Goal: Information Seeking & Learning: Learn about a topic

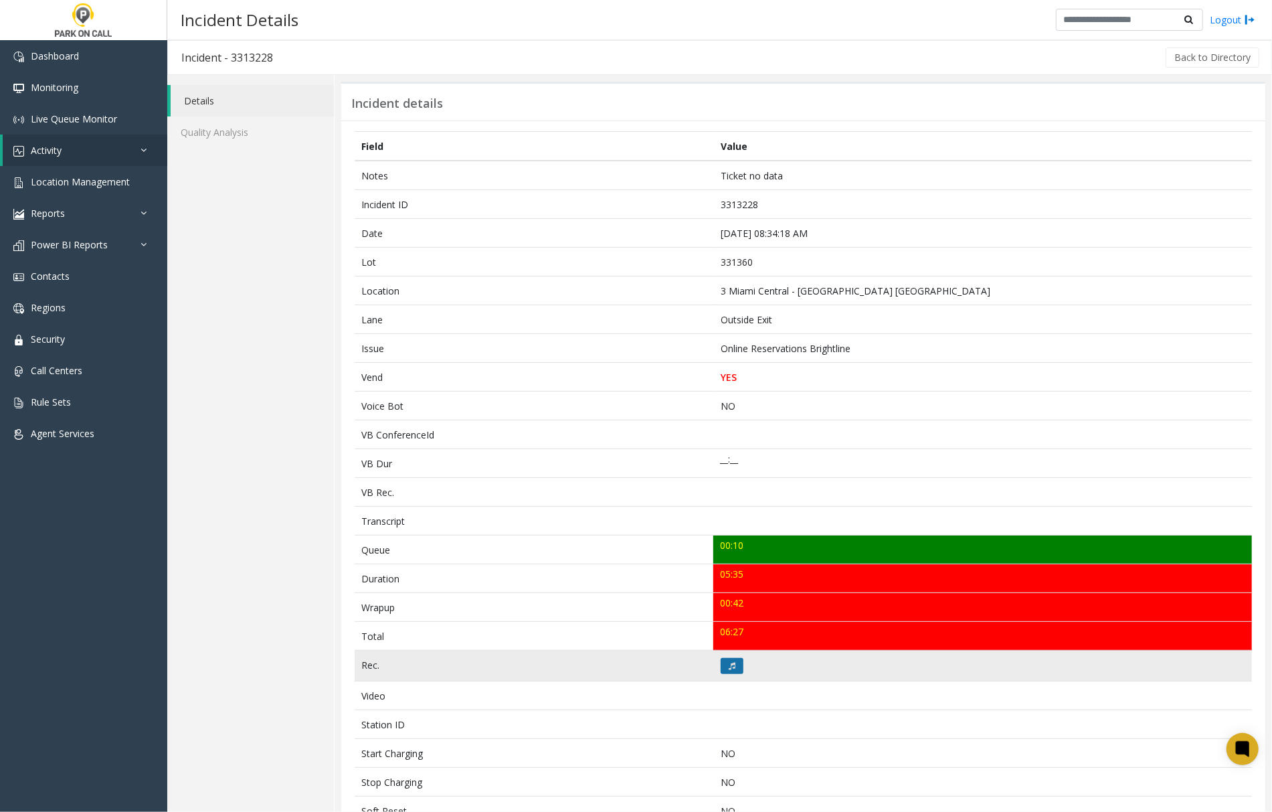
click at [729, 670] on icon at bounding box center [732, 666] width 7 height 8
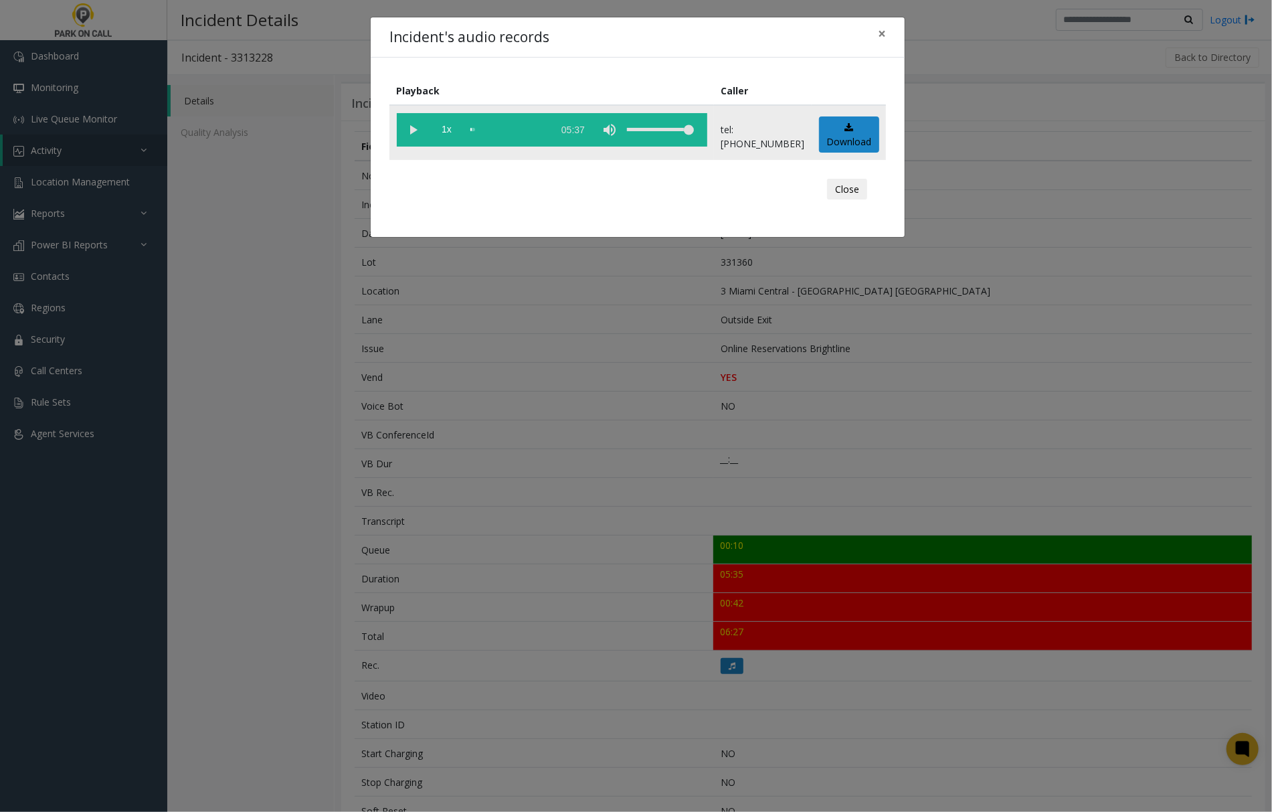
click at [411, 130] on vg-play-pause at bounding box center [413, 129] width 33 height 33
click at [884, 33] on span "×" at bounding box center [882, 33] width 8 height 19
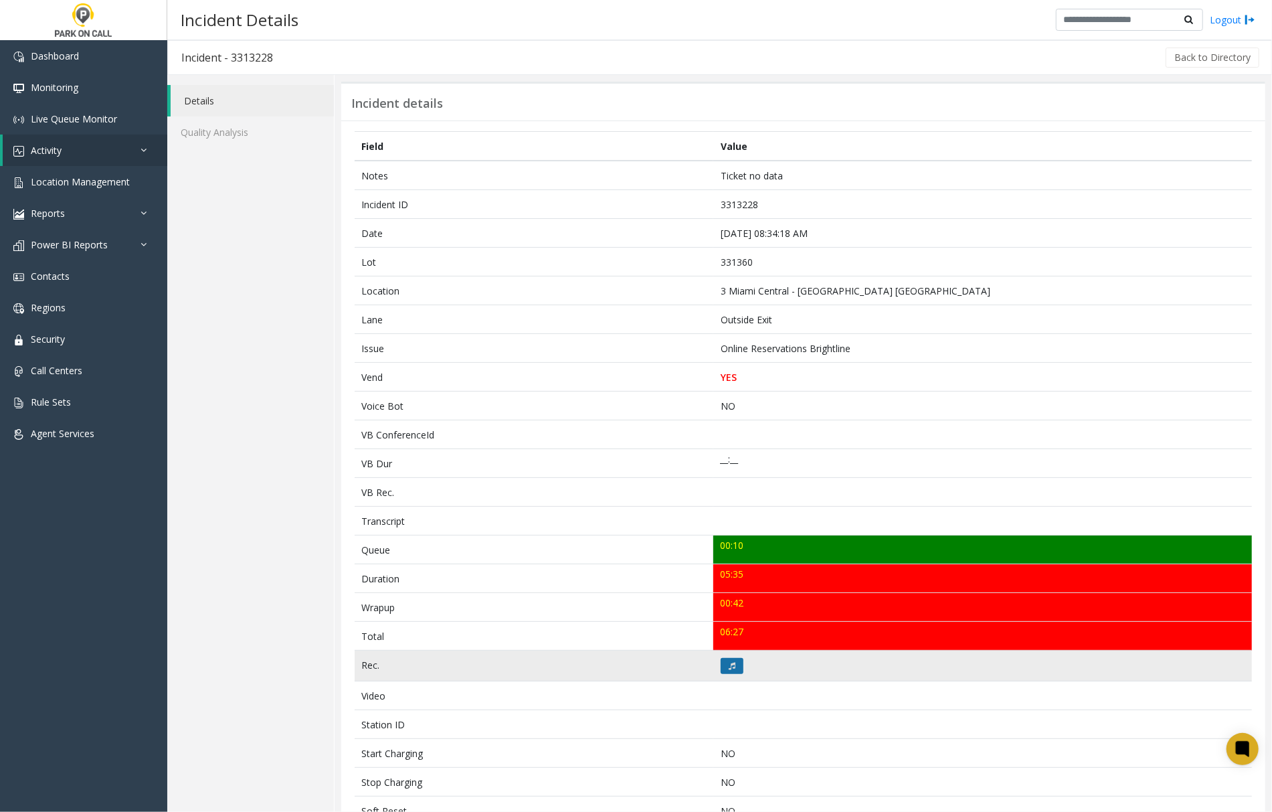
click at [721, 670] on button at bounding box center [732, 666] width 23 height 16
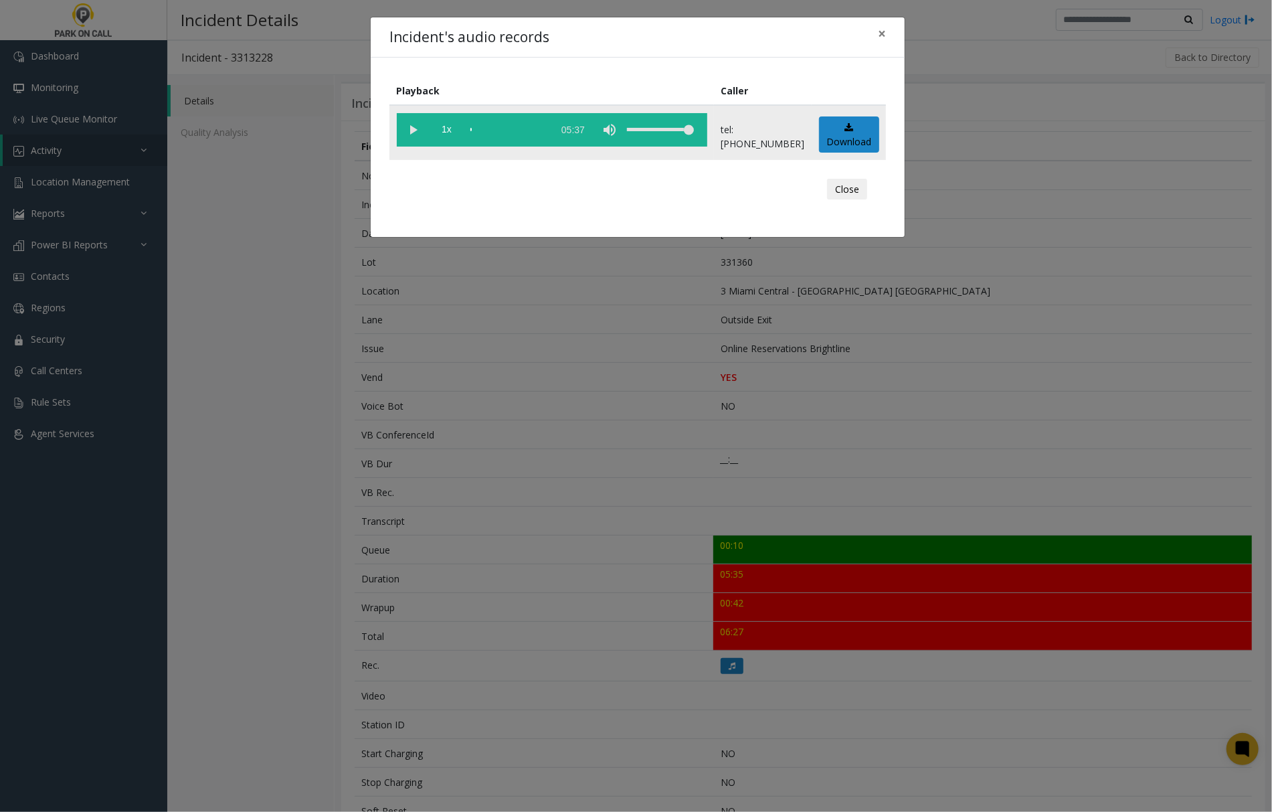
click at [407, 126] on vg-play-pause at bounding box center [413, 129] width 33 height 33
click at [884, 38] on span "×" at bounding box center [882, 33] width 8 height 19
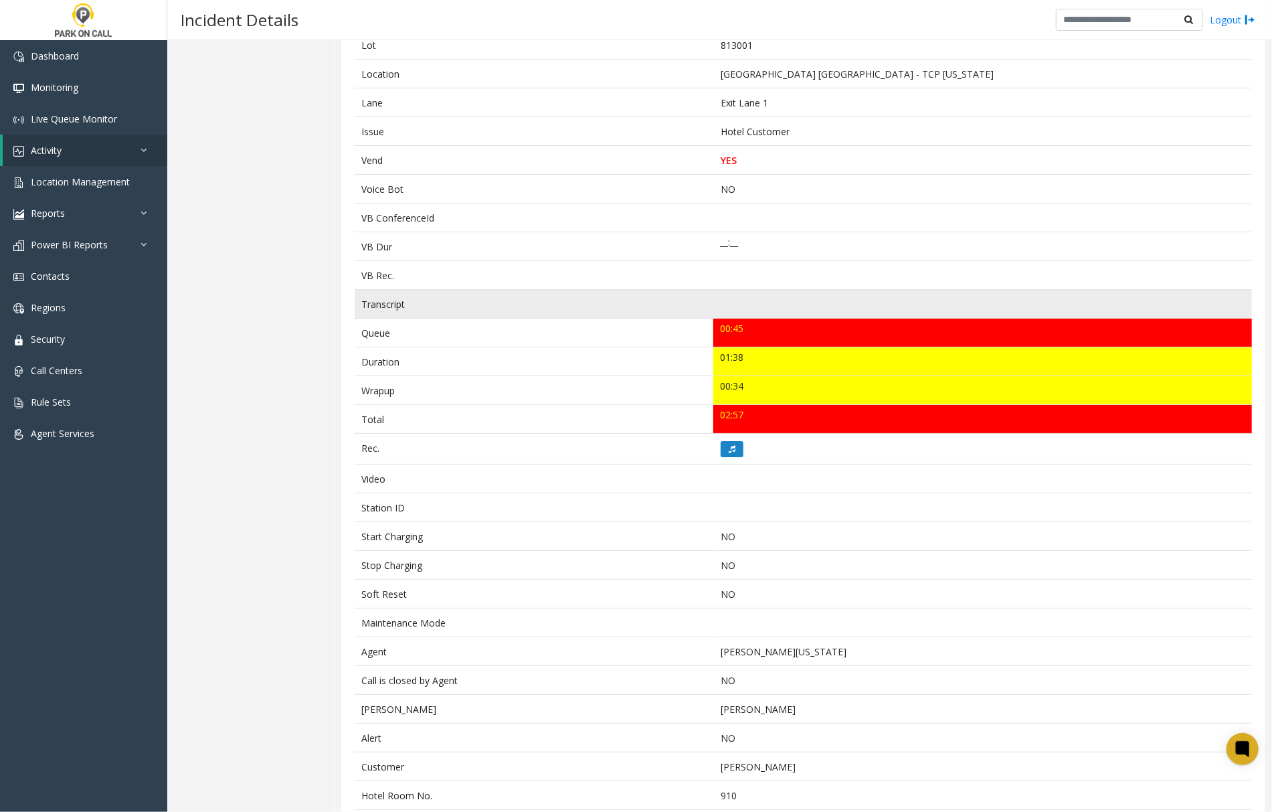
scroll to position [190, 0]
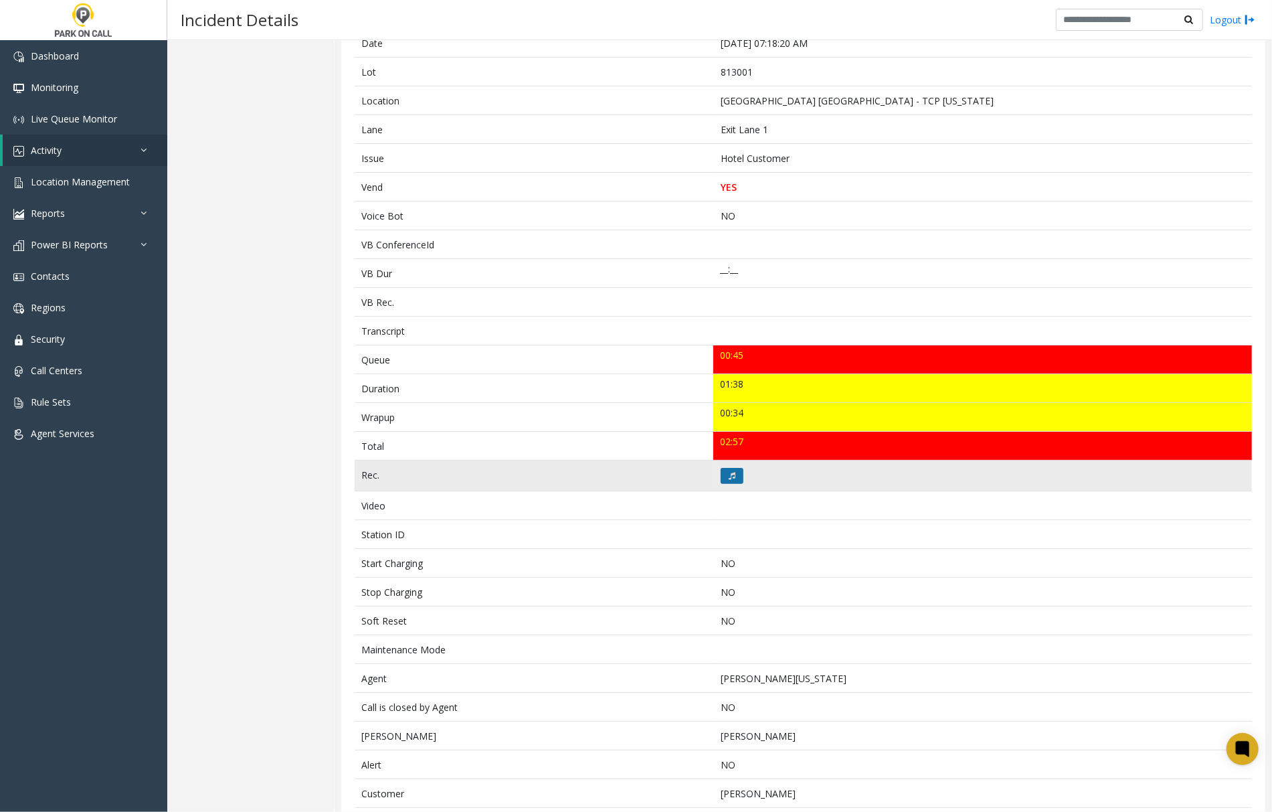
click at [729, 477] on icon at bounding box center [732, 476] width 7 height 8
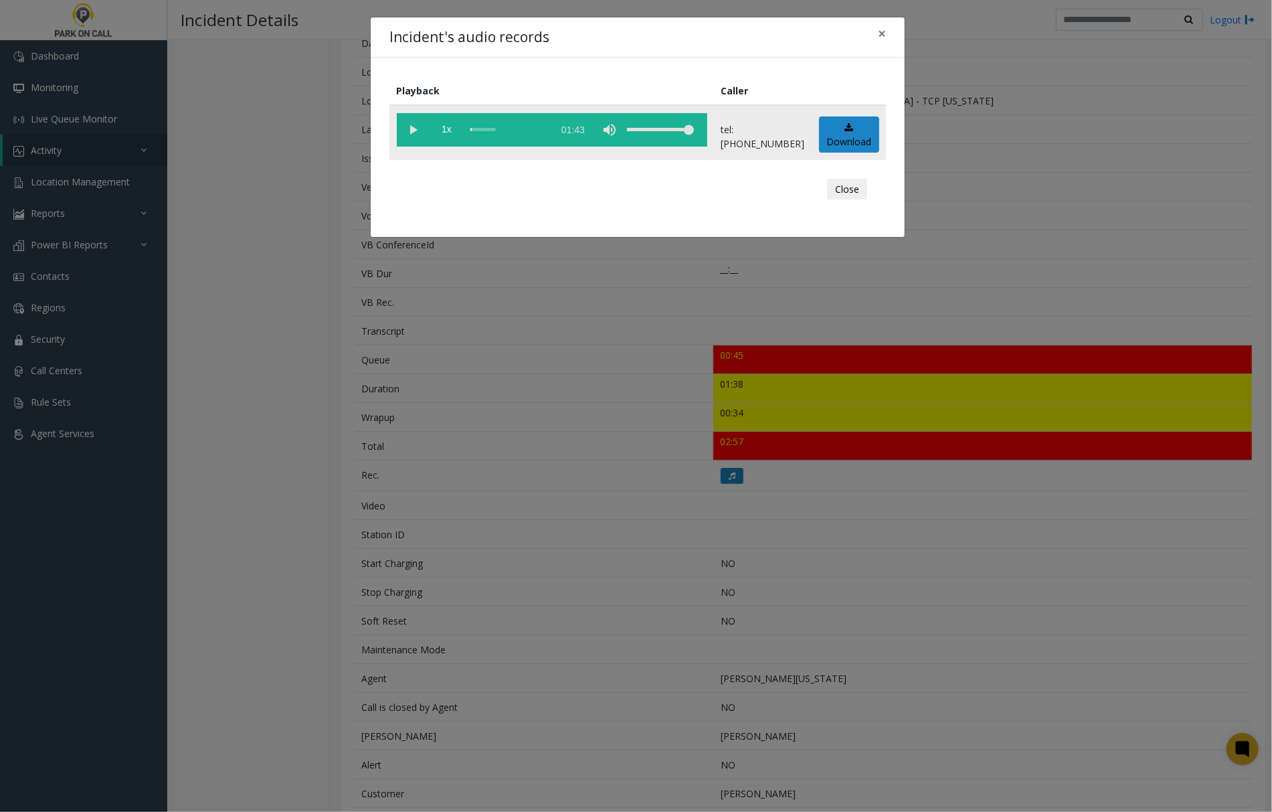
click at [413, 130] on vg-play-pause at bounding box center [413, 129] width 33 height 33
drag, startPoint x: 882, startPoint y: 29, endPoint x: 894, endPoint y: 100, distance: 71.9
click at [883, 35] on span "×" at bounding box center [882, 33] width 8 height 19
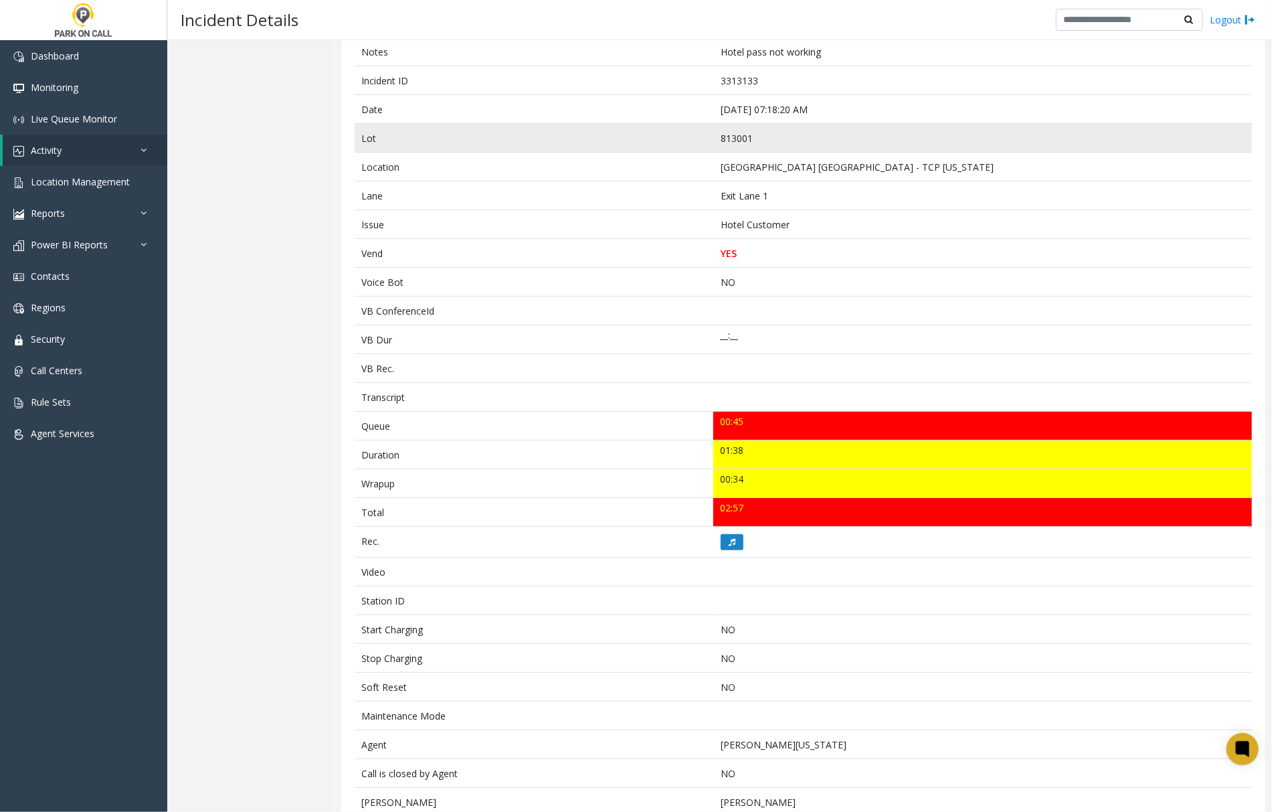
scroll to position [0, 0]
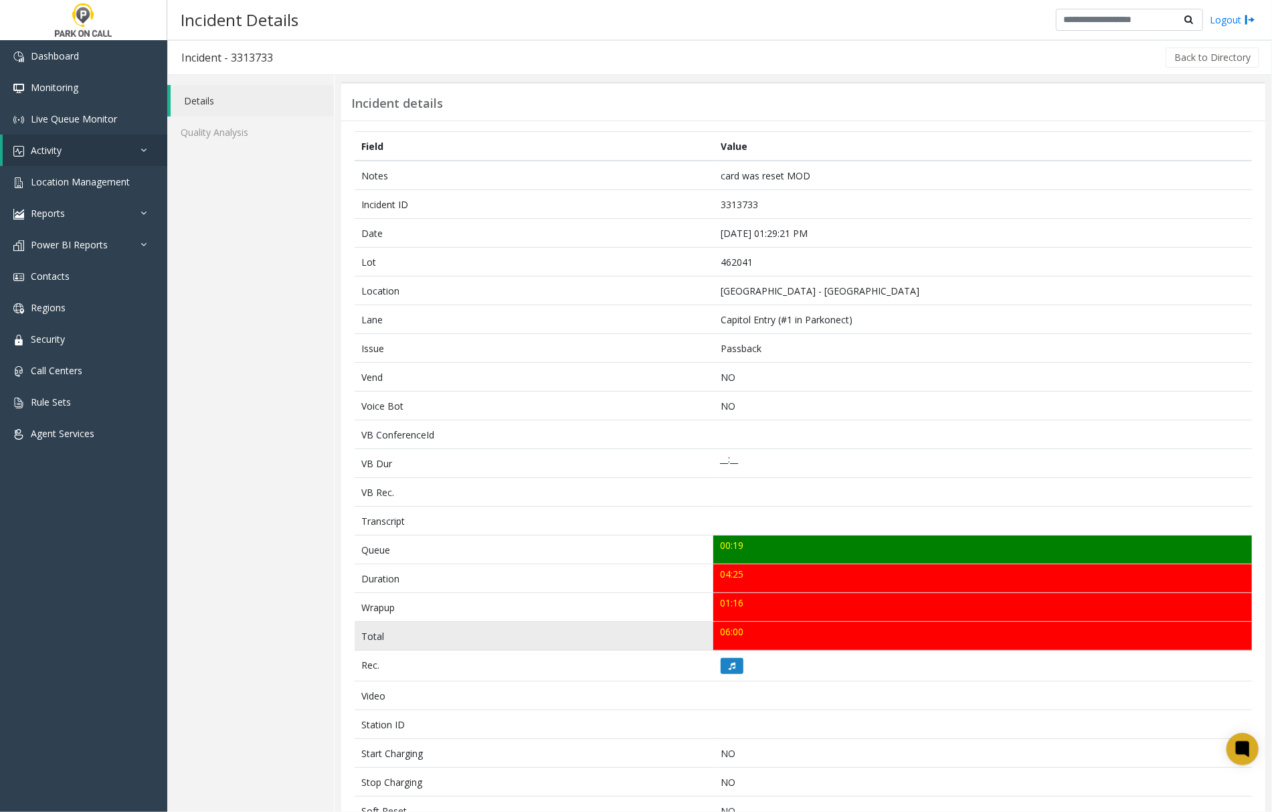
scroll to position [89, 0]
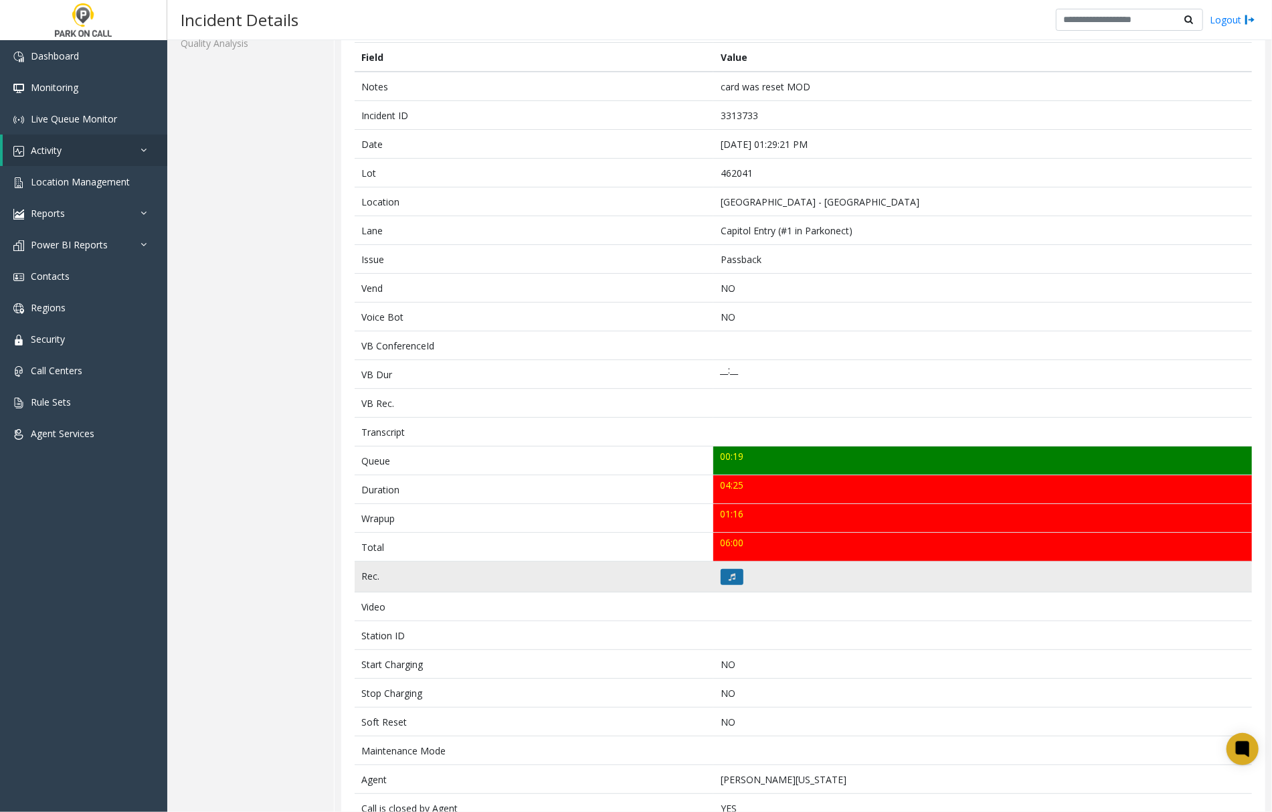
click at [729, 581] on icon at bounding box center [732, 577] width 7 height 8
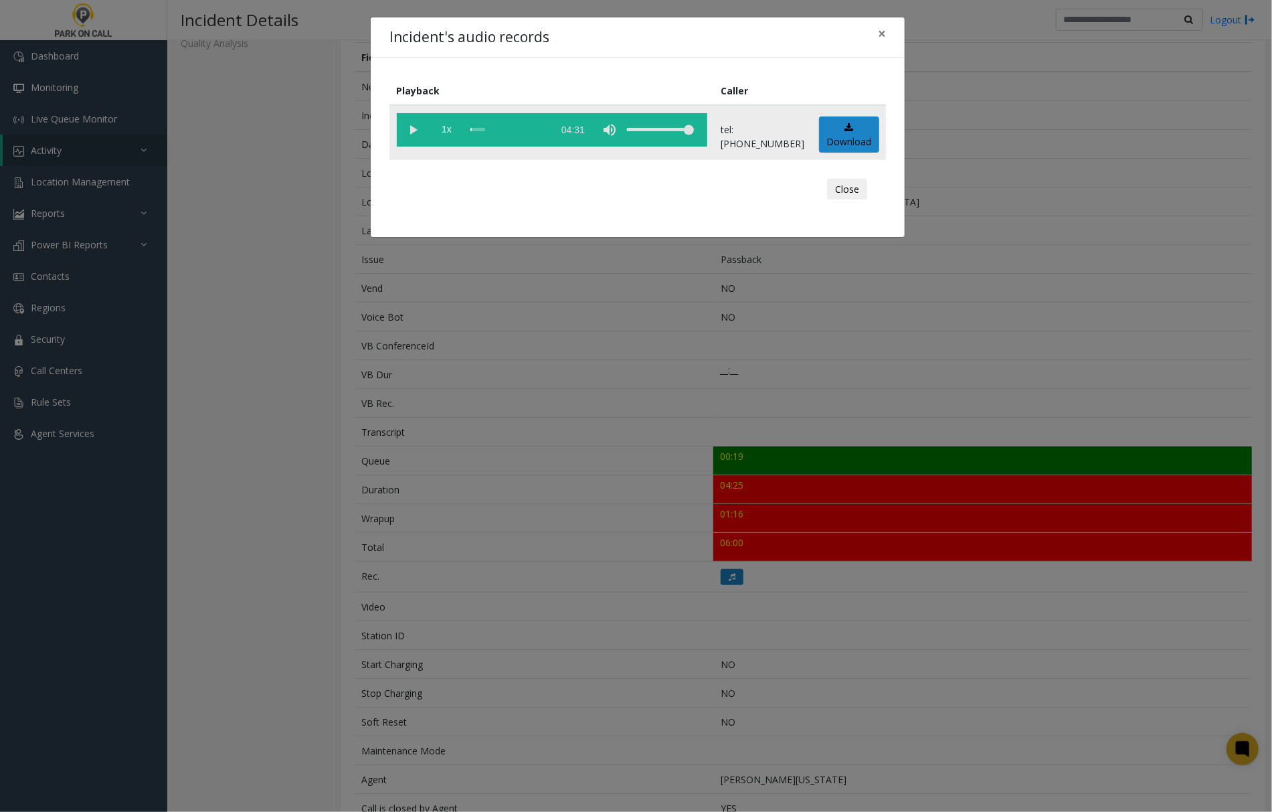
click at [409, 128] on vg-play-pause at bounding box center [413, 129] width 33 height 33
click at [878, 33] on span "×" at bounding box center [882, 33] width 8 height 19
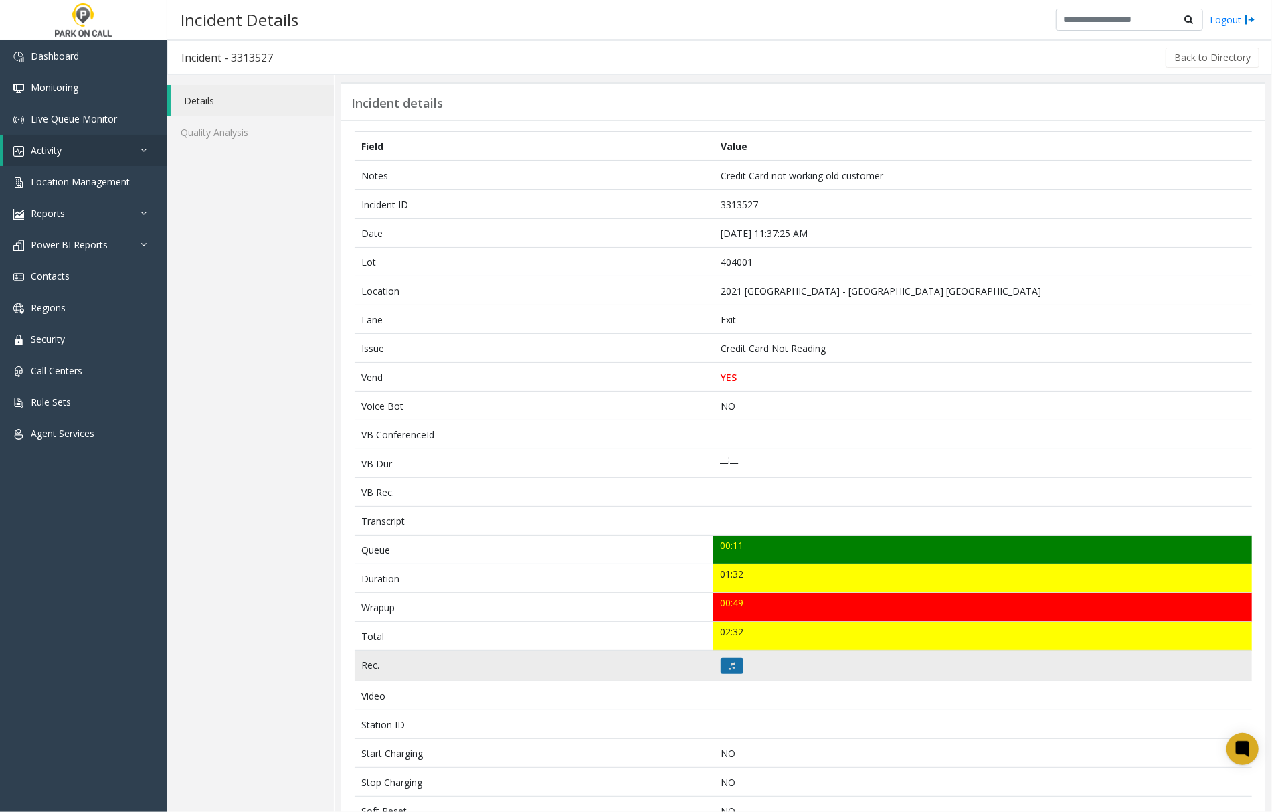
click at [723, 662] on button at bounding box center [732, 666] width 23 height 16
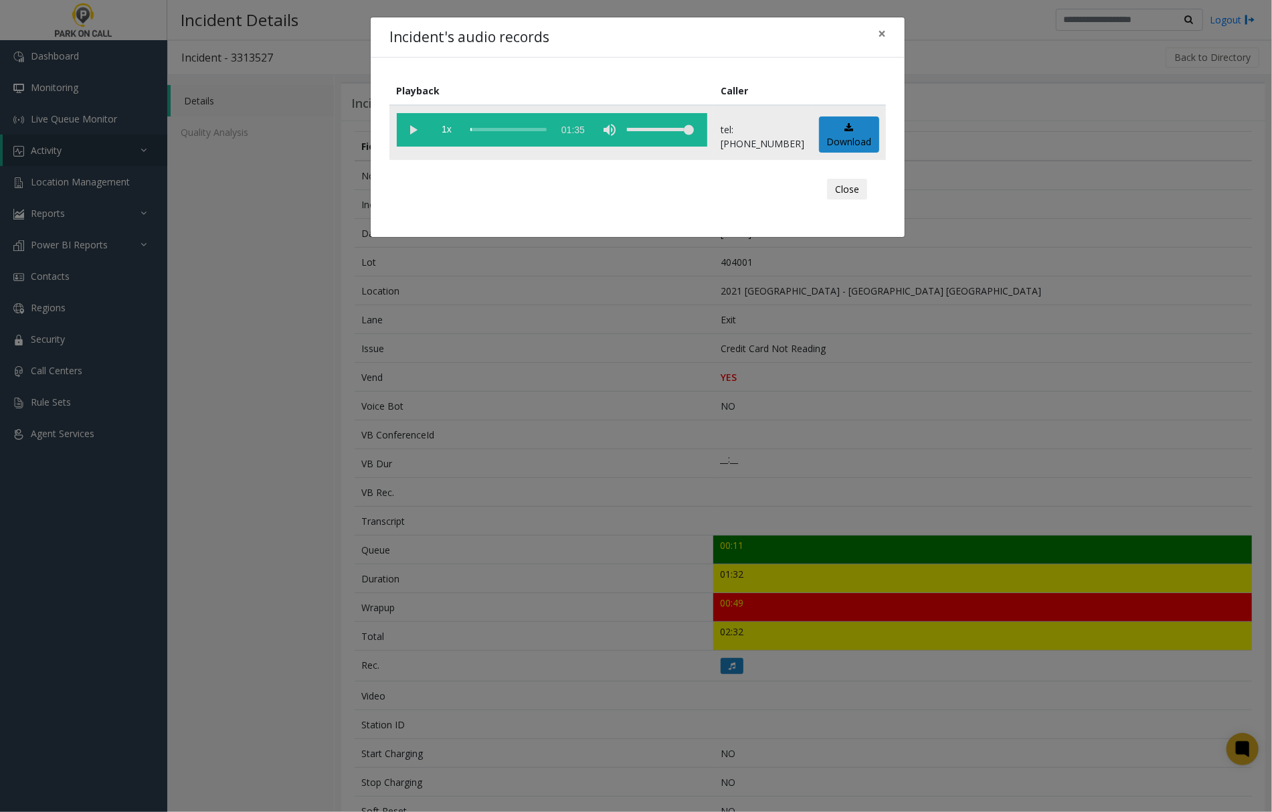
click at [409, 132] on vg-play-pause at bounding box center [413, 129] width 33 height 33
click at [882, 29] on span "×" at bounding box center [882, 33] width 8 height 19
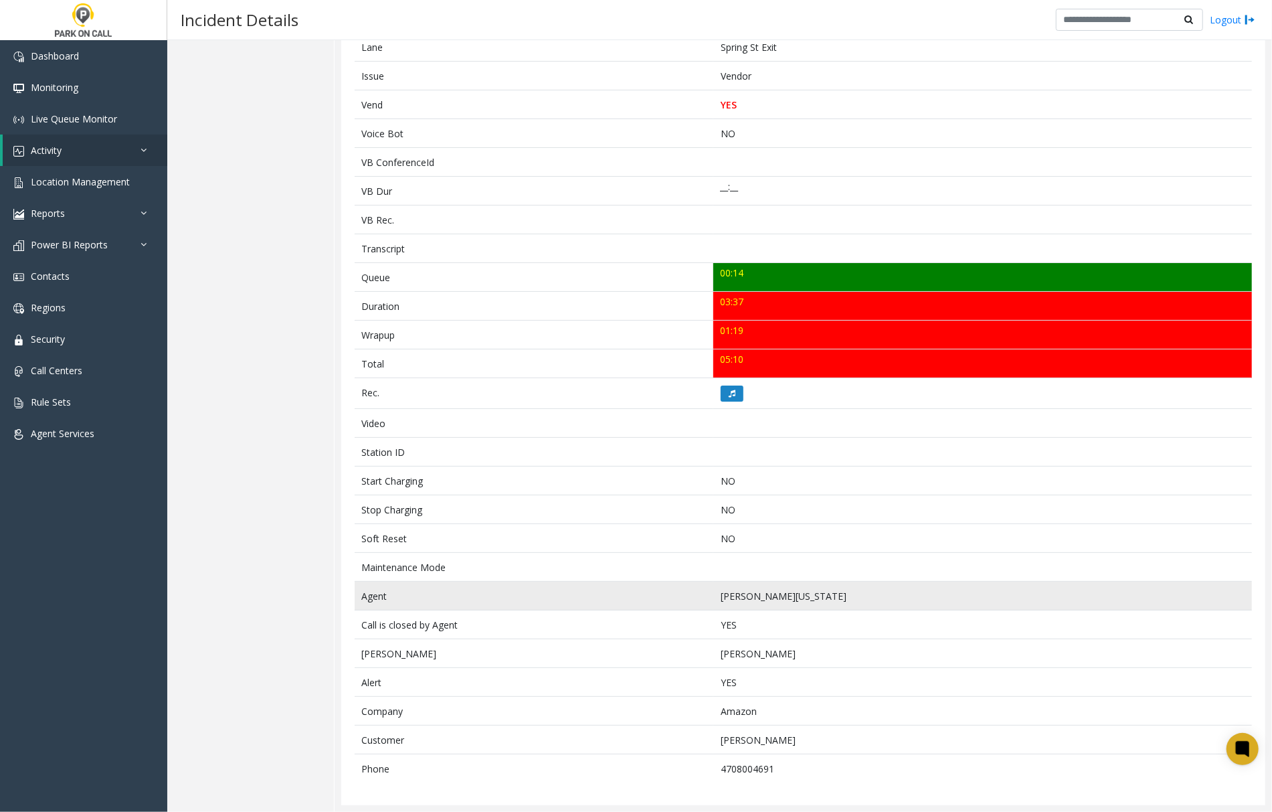
scroll to position [279, 0]
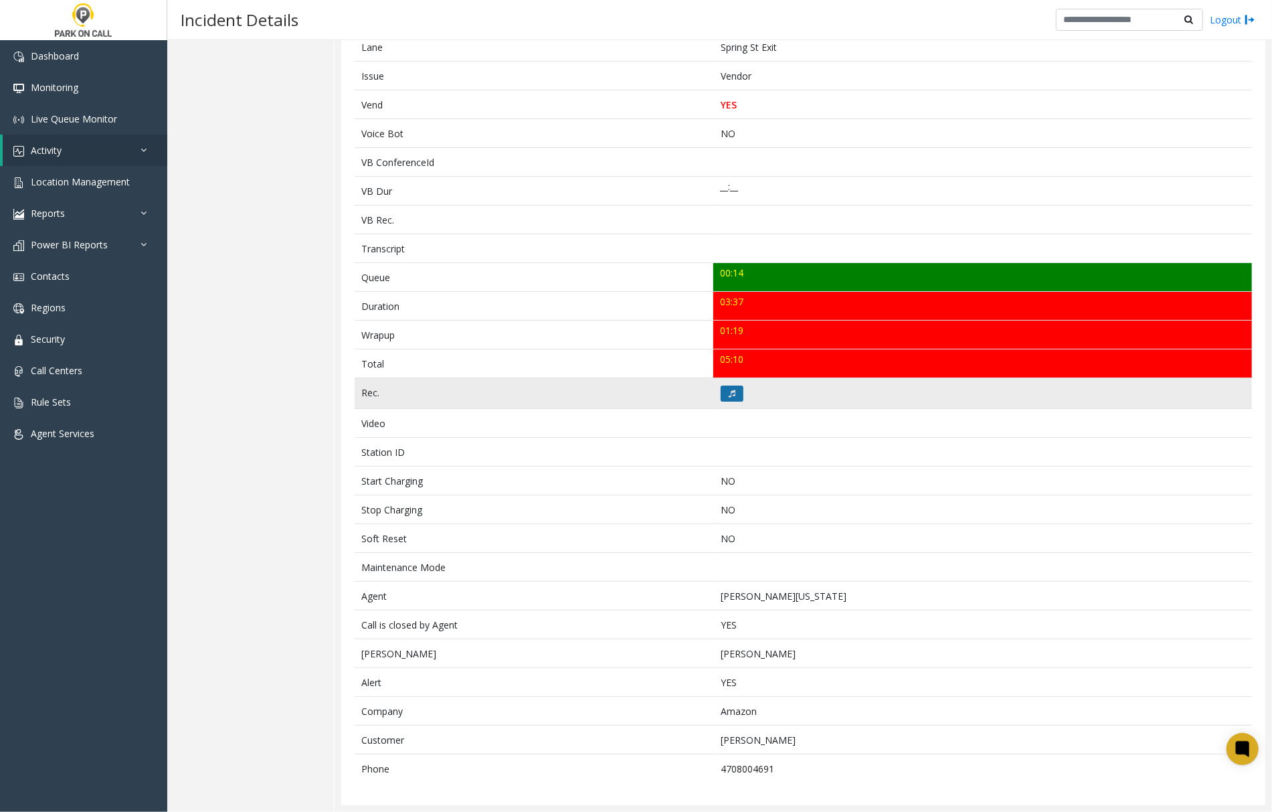
click at [729, 392] on icon at bounding box center [732, 393] width 7 height 8
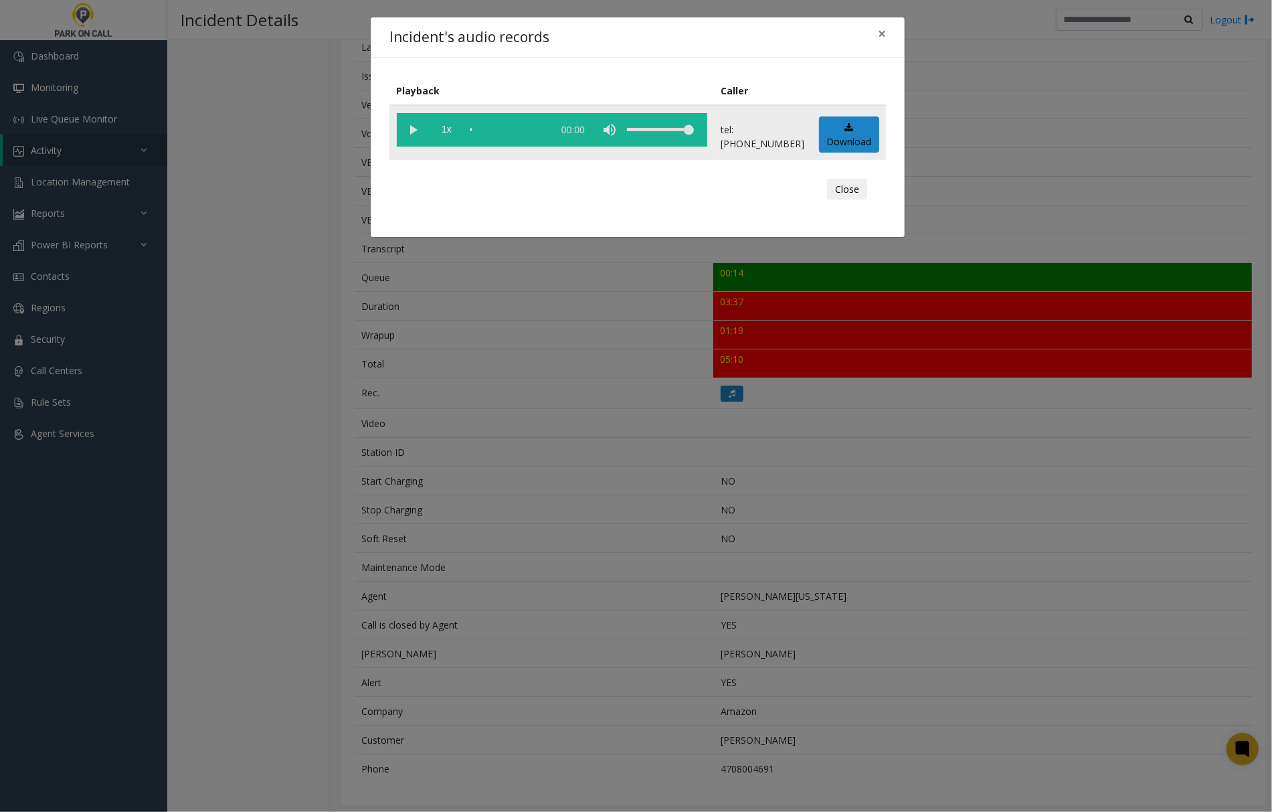
click at [409, 131] on vg-play-pause at bounding box center [413, 129] width 33 height 33
